Goal: Task Accomplishment & Management: Manage account settings

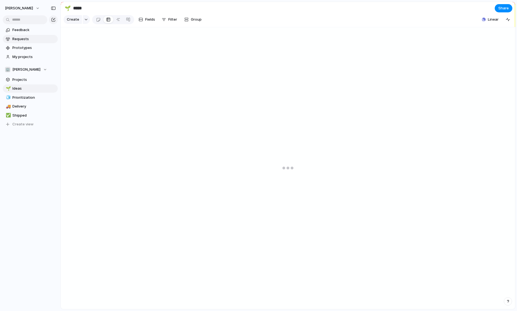
click at [26, 40] on span "Requests" at bounding box center [33, 39] width 43 height 6
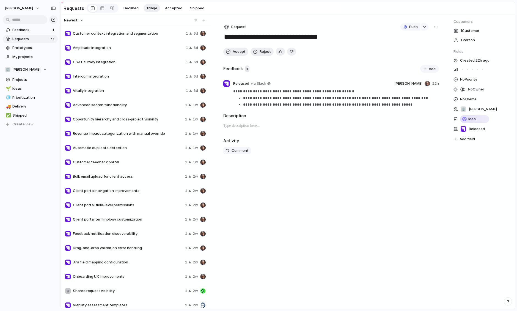
scroll to position [337, 0]
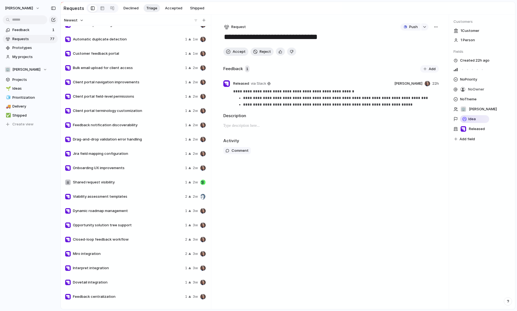
click at [204, 184] on div at bounding box center [203, 183] width 6 height 6
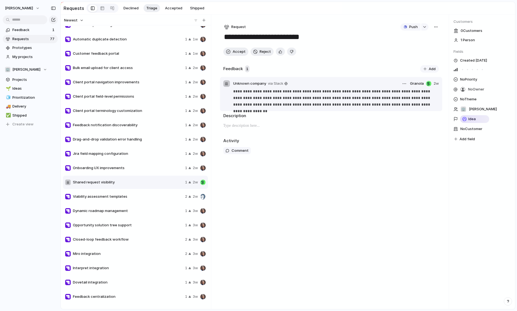
click at [428, 84] on div at bounding box center [429, 84] width 6 height 6
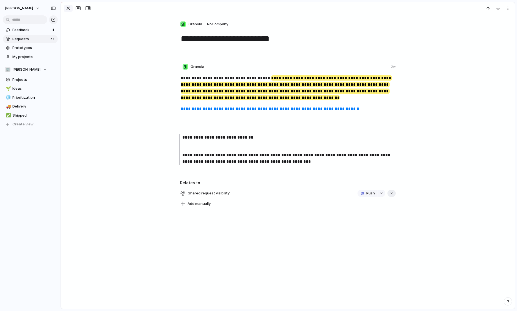
click at [68, 7] on div "button" at bounding box center [68, 8] width 7 height 7
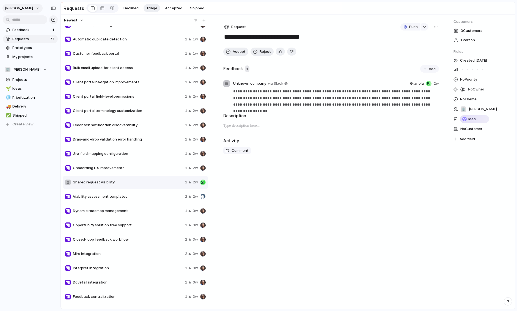
click at [41, 12] on button "[PERSON_NAME]" at bounding box center [22, 8] width 40 height 9
click at [32, 21] on li "Settings" at bounding box center [27, 20] width 46 height 9
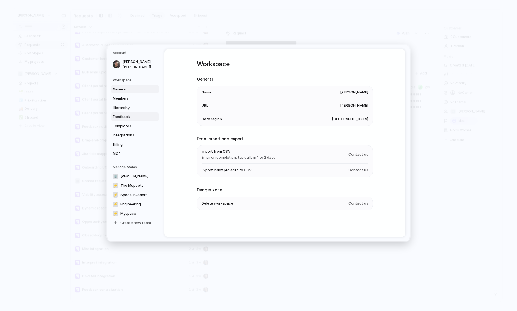
click at [136, 118] on span "Feedback" at bounding box center [130, 117] width 35 height 6
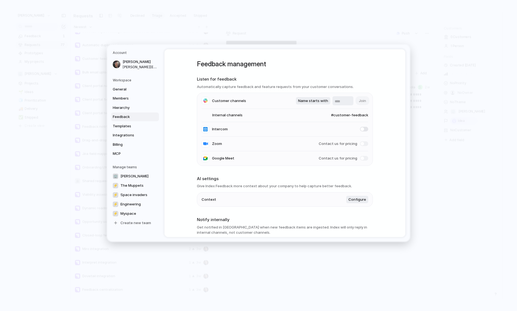
click at [320, 117] on li "Internal channels #customer-feedback" at bounding box center [285, 115] width 167 height 13
click at [337, 117] on span "#customer-feedback" at bounding box center [345, 116] width 48 height 6
click at [340, 117] on div "#customer-feedback #product #general #random #marketing #development #reporting…" at bounding box center [258, 155] width 517 height 311
click at [340, 117] on span "#customer-feedback" at bounding box center [345, 116] width 48 height 6
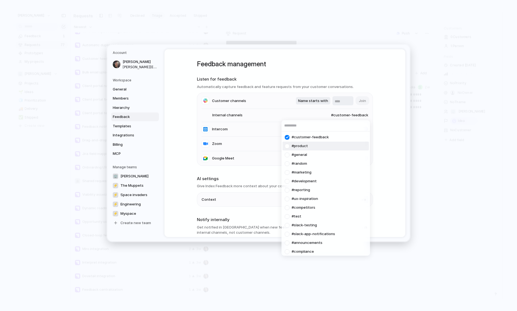
click at [297, 146] on span "#product" at bounding box center [300, 146] width 16 height 6
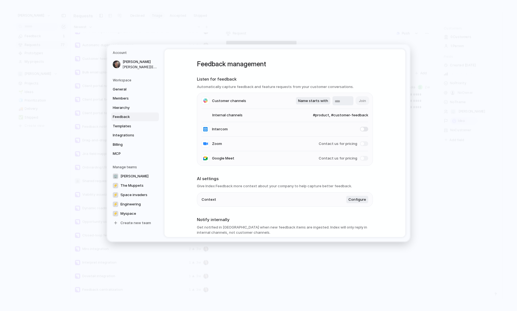
click at [342, 117] on span "#product, #customer-feedback" at bounding box center [335, 116] width 66 height 6
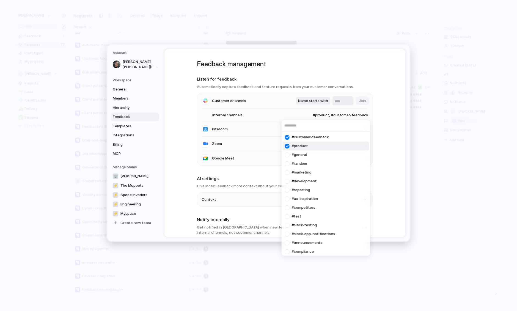
click at [307, 145] on span "#product" at bounding box center [300, 146] width 16 height 6
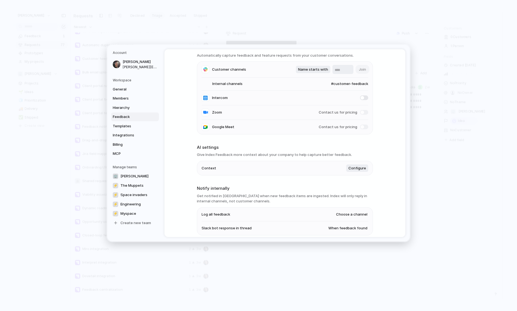
scroll to position [33, 0]
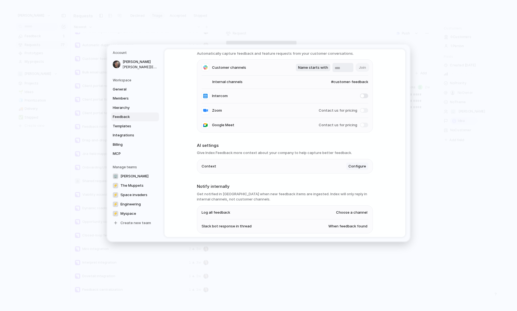
click at [358, 170] on button "Configure" at bounding box center [357, 166] width 22 height 8
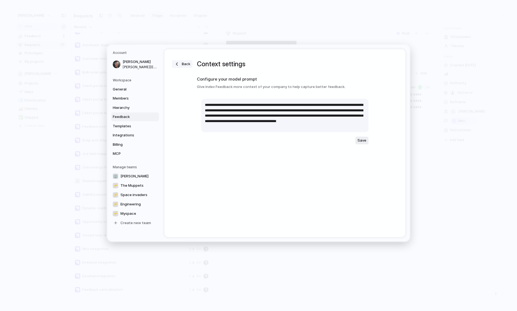
click at [180, 64] on button "Back" at bounding box center [182, 64] width 21 height 8
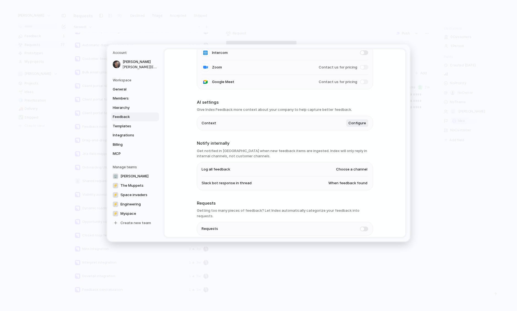
scroll to position [96, 0]
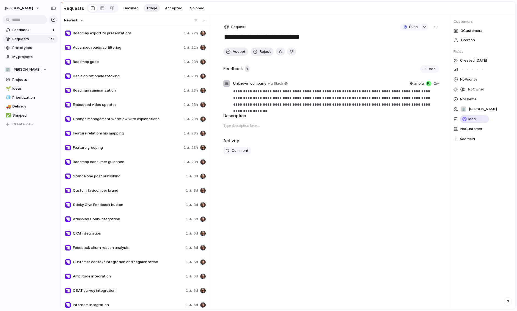
click at [139, 215] on div "Atlassian Goals integration 1 6d" at bounding box center [135, 219] width 145 height 13
type textarea "**********"
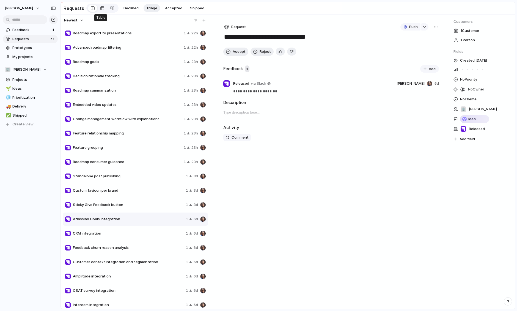
click at [100, 5] on div at bounding box center [102, 8] width 4 height 9
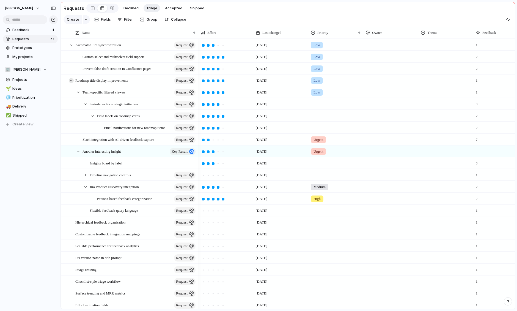
click at [71, 79] on div at bounding box center [71, 80] width 5 height 5
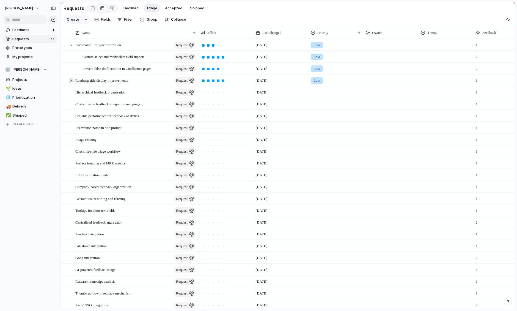
click at [71, 79] on div at bounding box center [71, 80] width 5 height 5
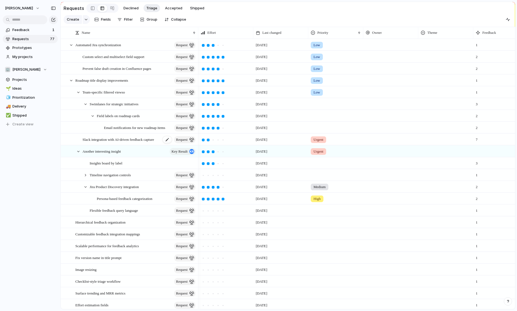
click at [140, 138] on span "Slack integration with AI-driven feedback capture" at bounding box center [119, 139] width 72 height 6
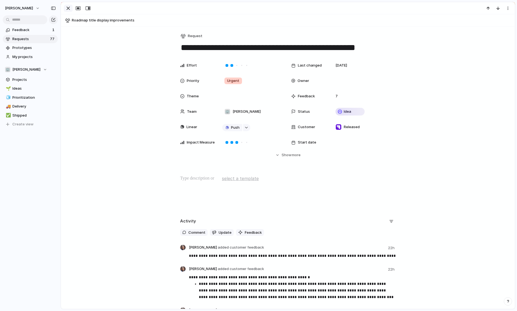
click at [69, 8] on div "button" at bounding box center [68, 8] width 7 height 7
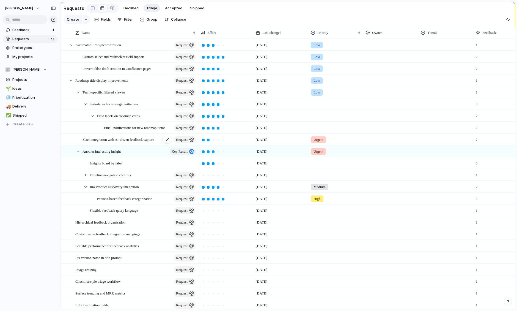
click at [90, 138] on span "Slack integration with AI-driven feedback capture" at bounding box center [119, 139] width 72 height 6
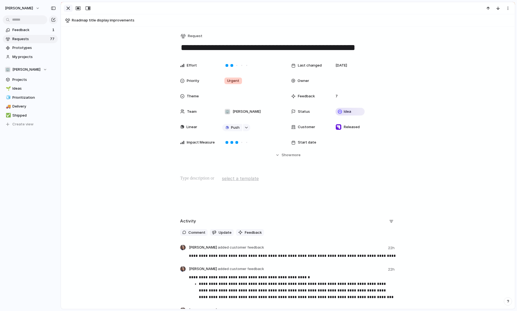
click at [70, 7] on div "button" at bounding box center [68, 8] width 7 height 7
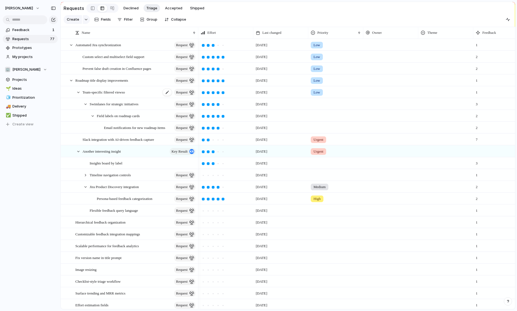
click at [101, 92] on span "Team-specific filtered viewso" at bounding box center [104, 92] width 42 height 6
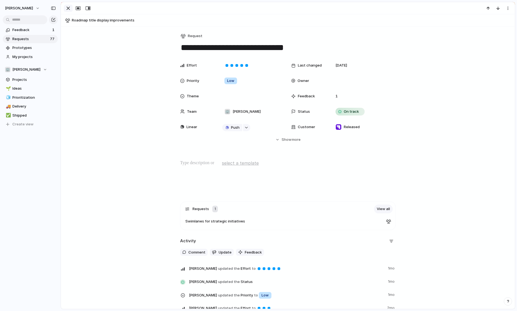
click at [70, 9] on div "button" at bounding box center [68, 8] width 7 height 7
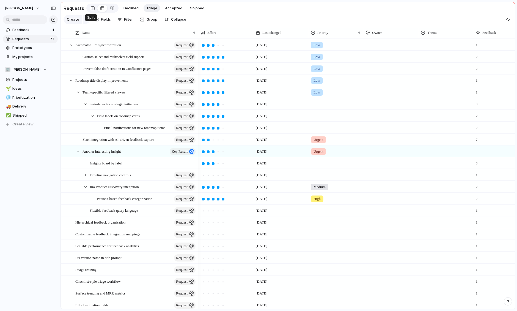
click at [92, 5] on div at bounding box center [93, 8] width 4 height 8
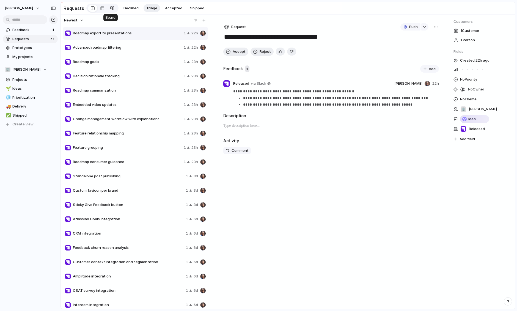
click at [110, 10] on div at bounding box center [112, 8] width 4 height 9
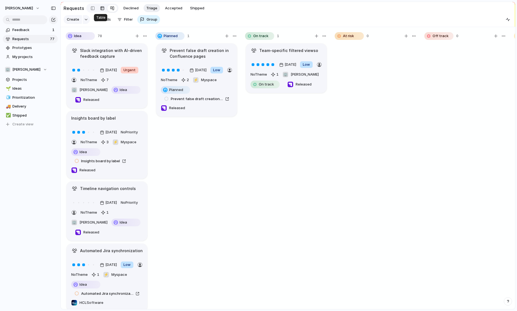
click at [103, 9] on link at bounding box center [102, 8] width 10 height 9
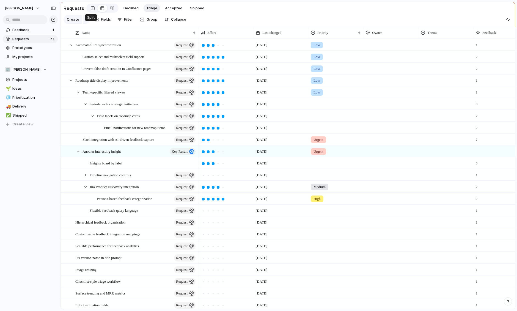
click at [88, 9] on link at bounding box center [92, 8] width 9 height 9
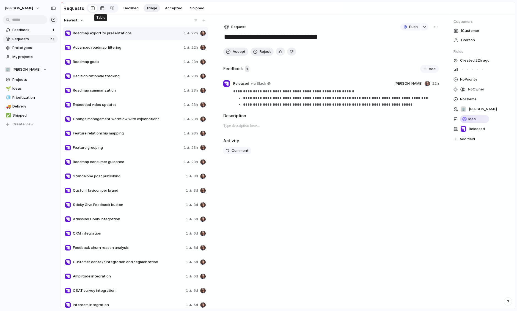
click at [100, 9] on div at bounding box center [102, 8] width 4 height 9
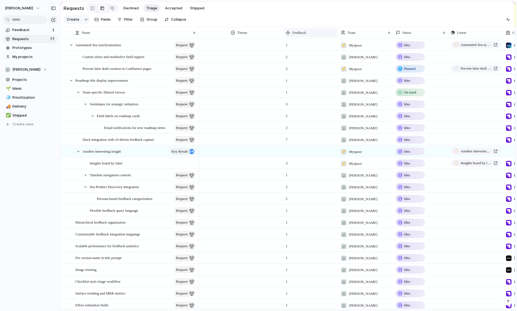
click at [311, 32] on div "Feedback" at bounding box center [311, 33] width 50 height 6
click at [310, 73] on span "Sort descending" at bounding box center [309, 72] width 29 height 6
